Goal: Task Accomplishment & Management: Use online tool/utility

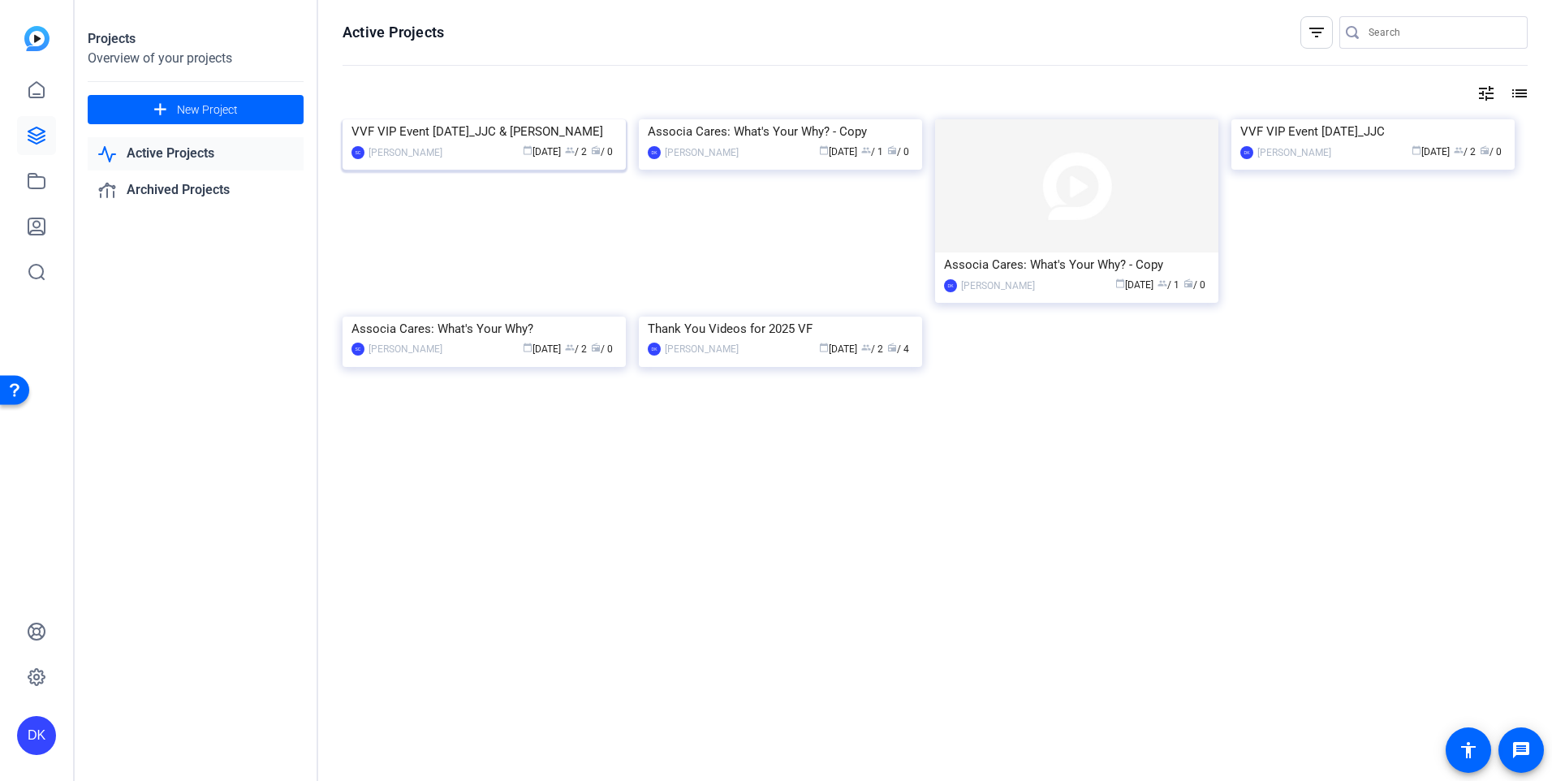
click at [448, 144] on div "VVF VIP Event [DATE]_JJC & [PERSON_NAME]" at bounding box center [484, 131] width 265 height 24
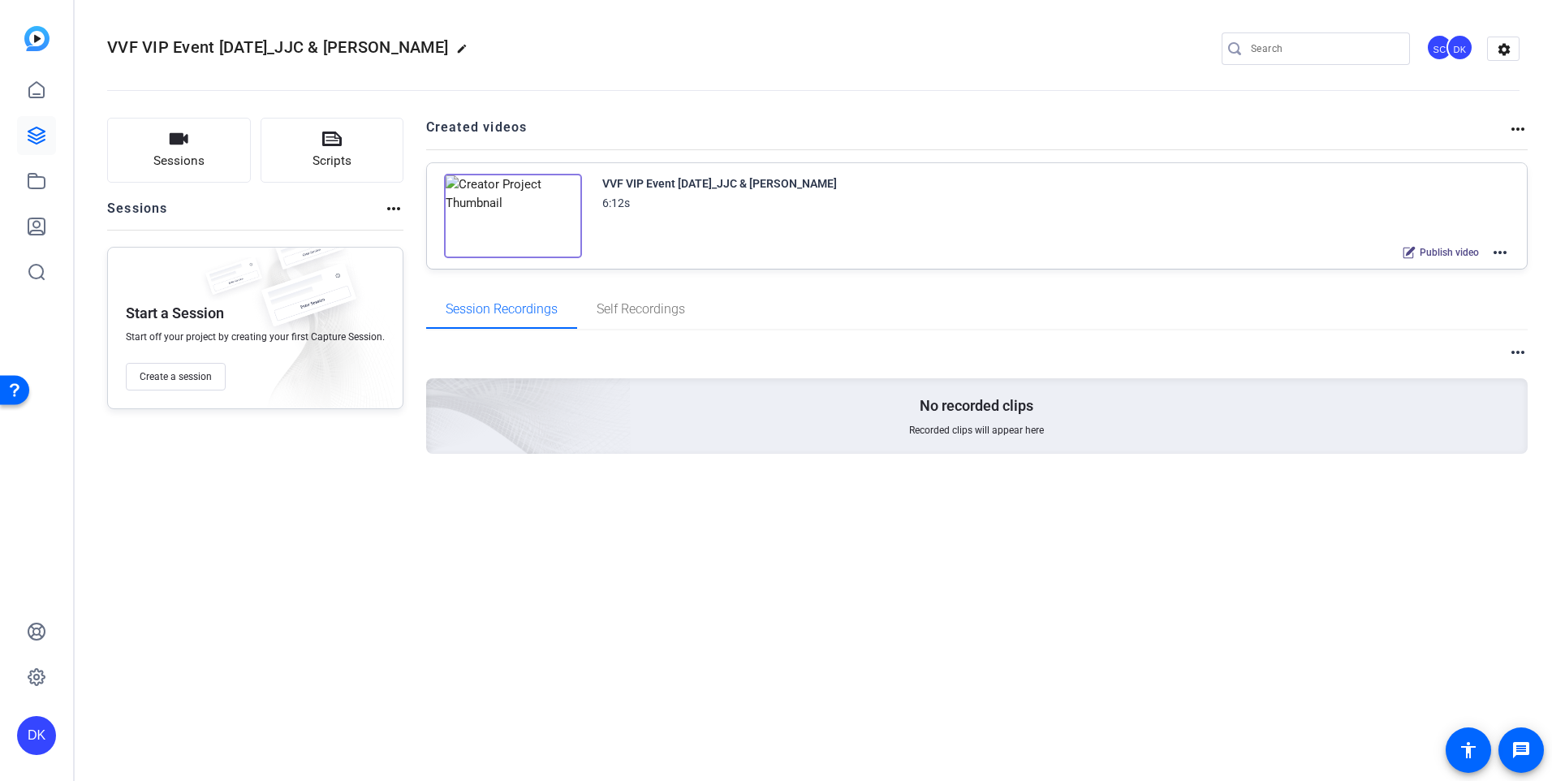
click at [509, 214] on img at bounding box center [513, 216] width 138 height 84
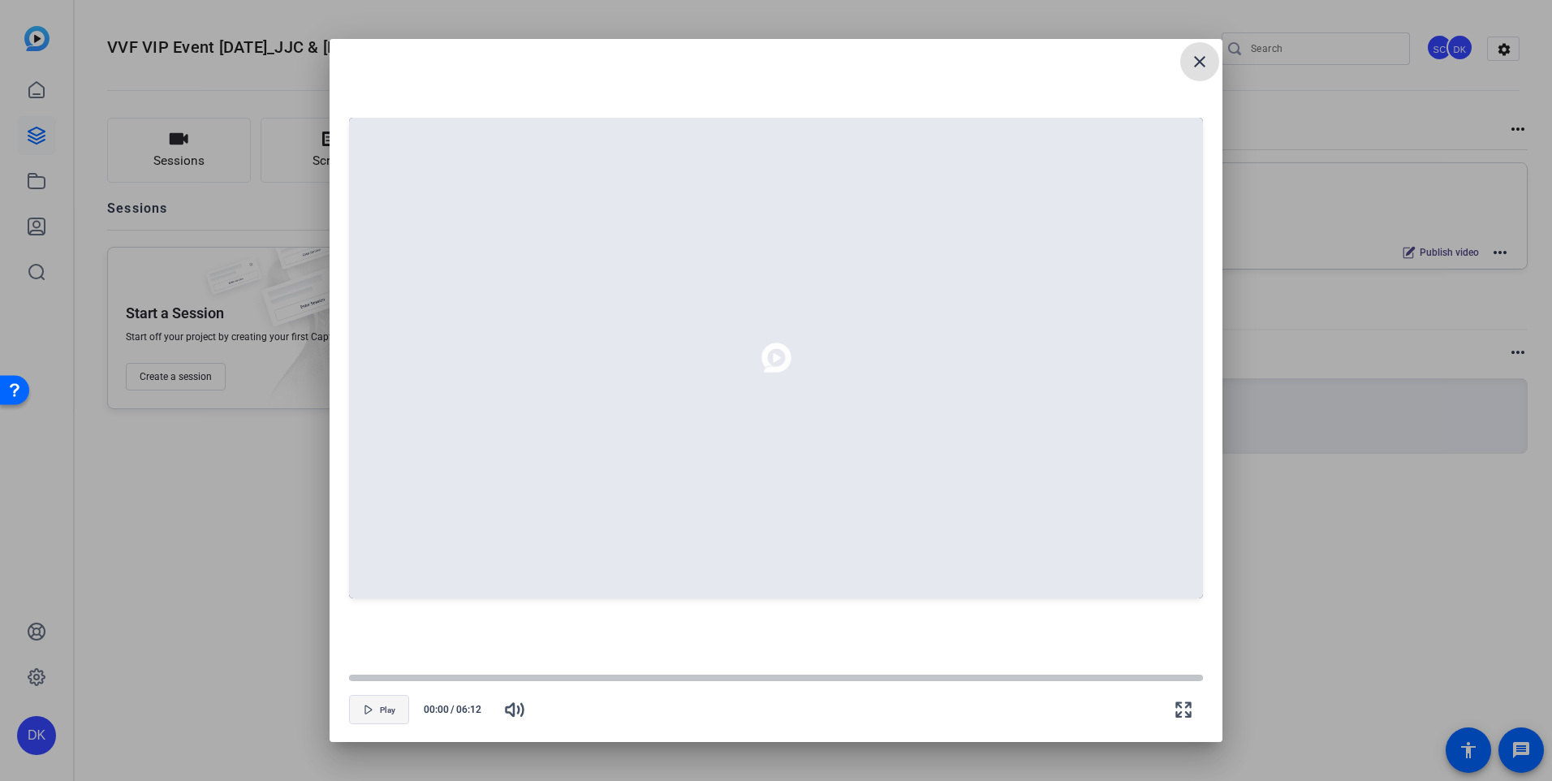
click at [366, 711] on icon "button" at bounding box center [369, 710] width 10 height 10
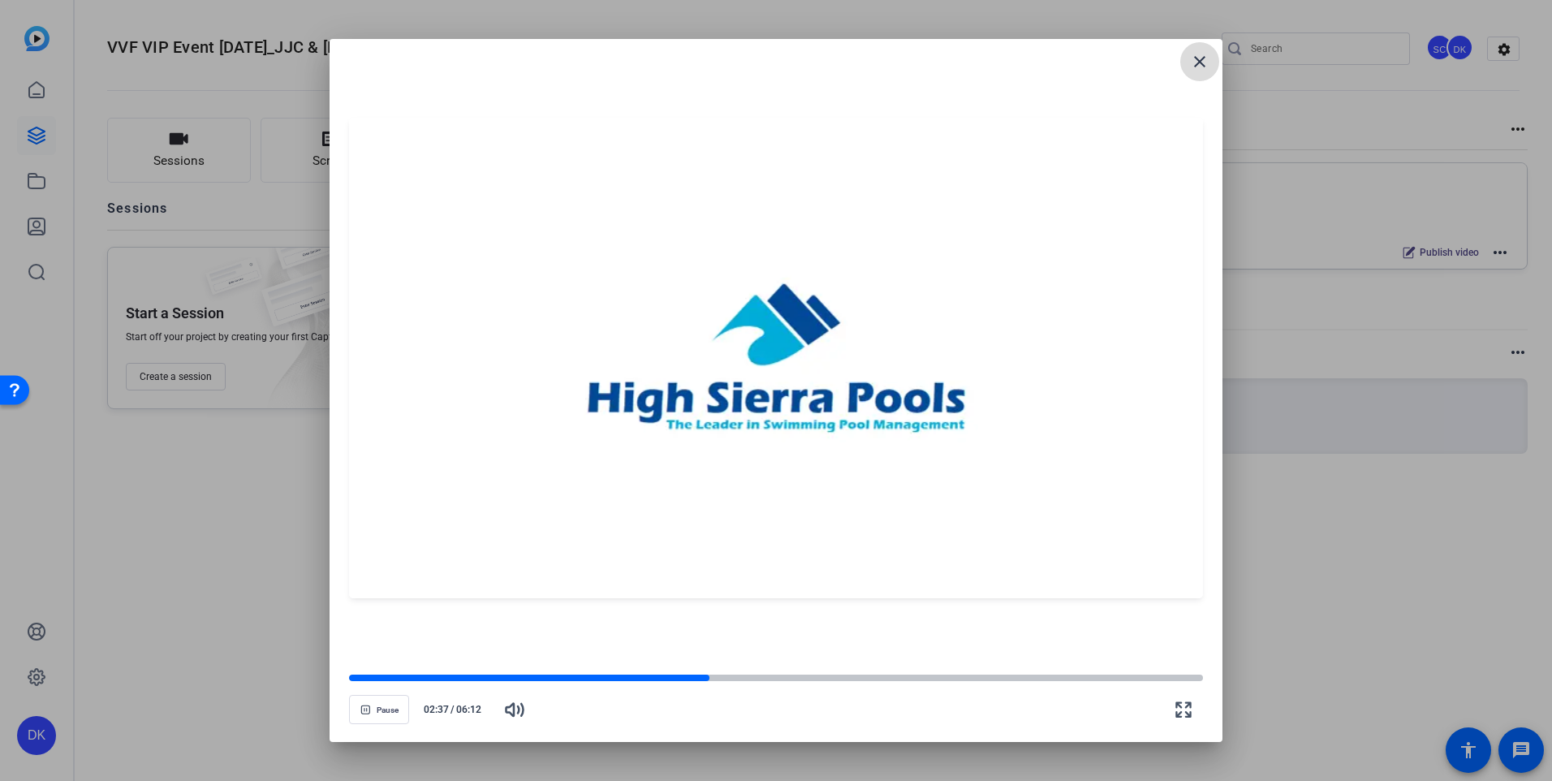
click at [1201, 63] on mat-icon "close" at bounding box center [1199, 61] width 19 height 19
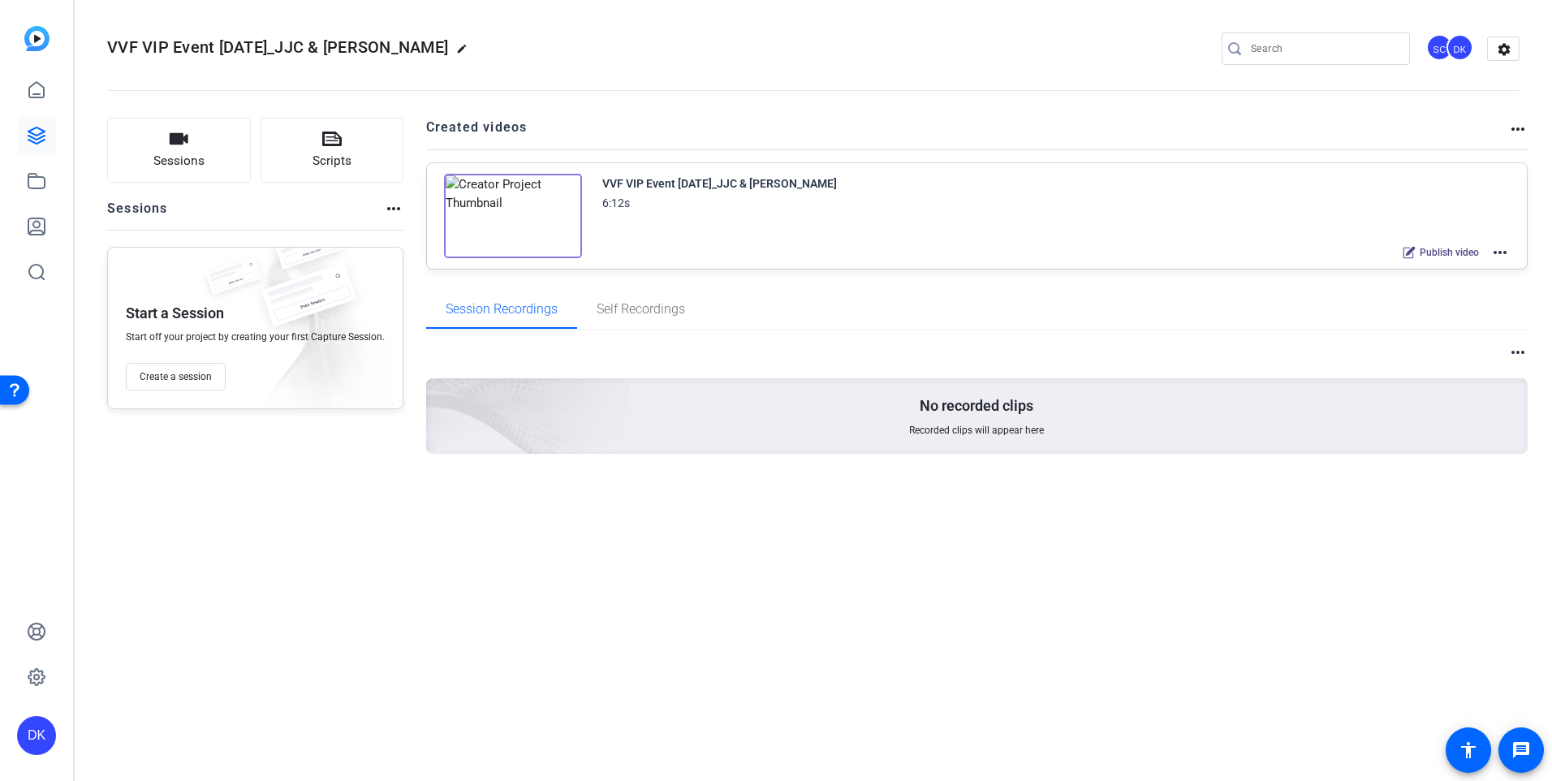
click at [1506, 252] on mat-icon "more_horiz" at bounding box center [1500, 252] width 19 height 19
click at [1428, 270] on span "Edit in Creator" at bounding box center [1440, 271] width 113 height 19
